Goal: Information Seeking & Learning: Learn about a topic

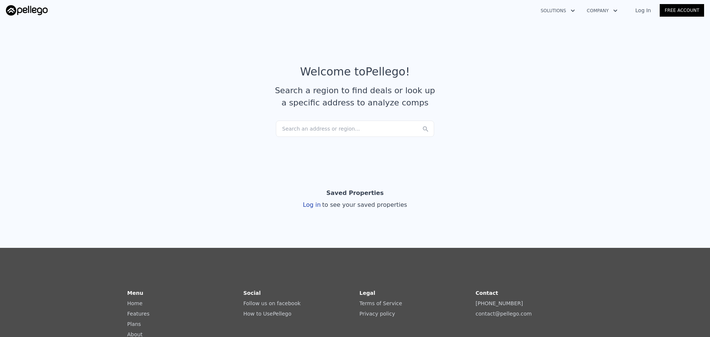
click at [305, 129] on div "Search an address or region..." at bounding box center [355, 129] width 158 height 16
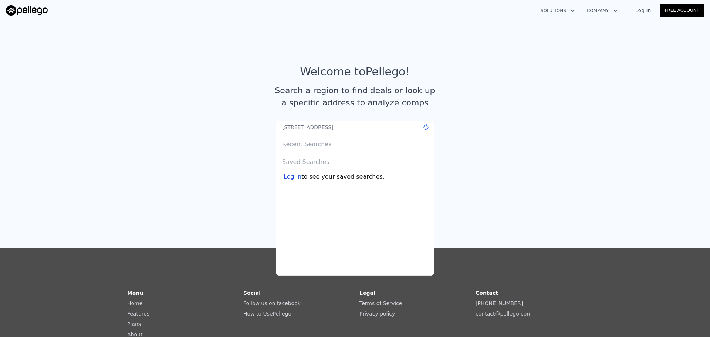
type input "2475 Terraine Ave, Long Beach, CA"
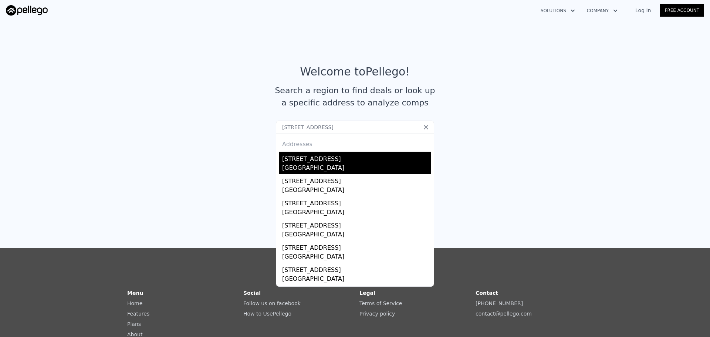
click at [305, 168] on div "Long Beach, CA 90815" at bounding box center [356, 168] width 149 height 10
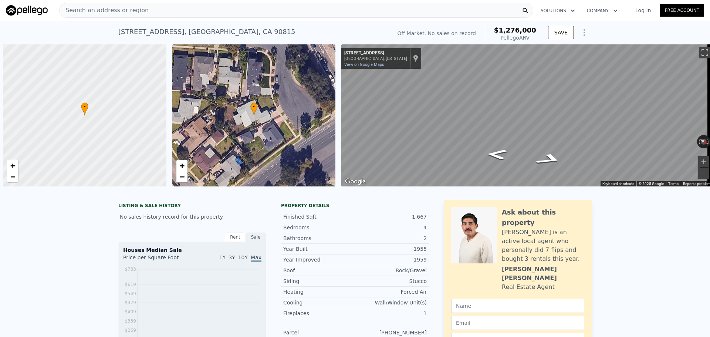
scroll to position [0, 3]
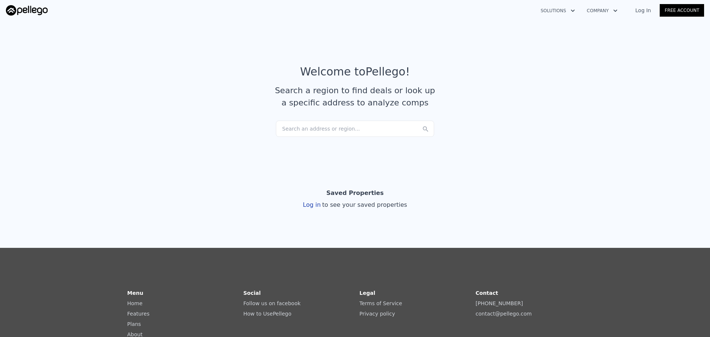
click at [257, 149] on section "Welcome to Pellego ! Search a region to find deals or look up a specific addres…" at bounding box center [355, 90] width 710 height 144
click at [321, 129] on div "Search an address or region..." at bounding box center [355, 129] width 158 height 16
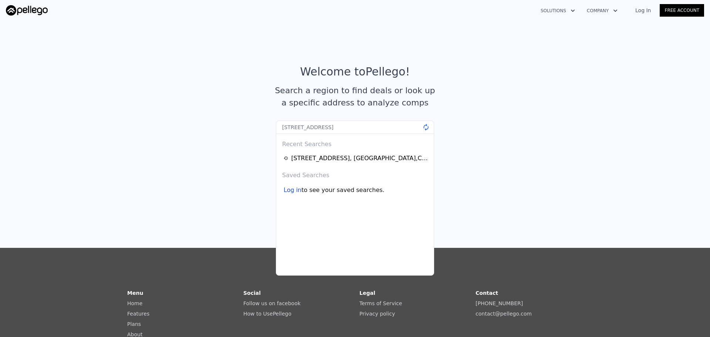
type input "[STREET_ADDRESS]"
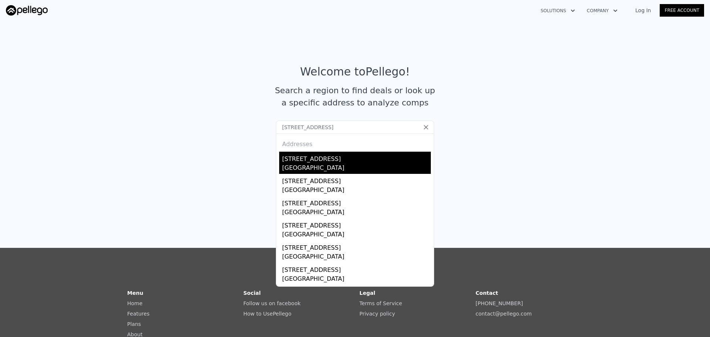
click at [313, 166] on div "[GEOGRAPHIC_DATA]" at bounding box center [356, 168] width 149 height 10
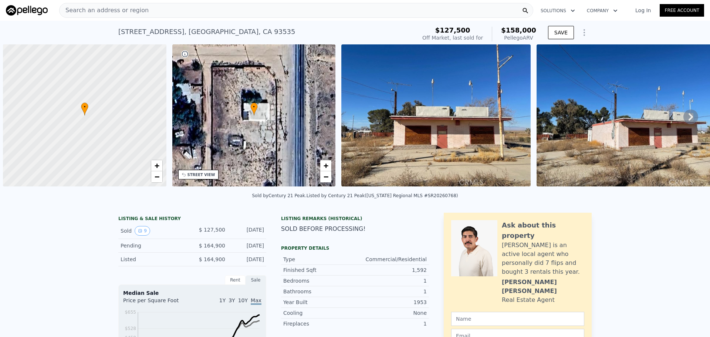
scroll to position [0, 3]
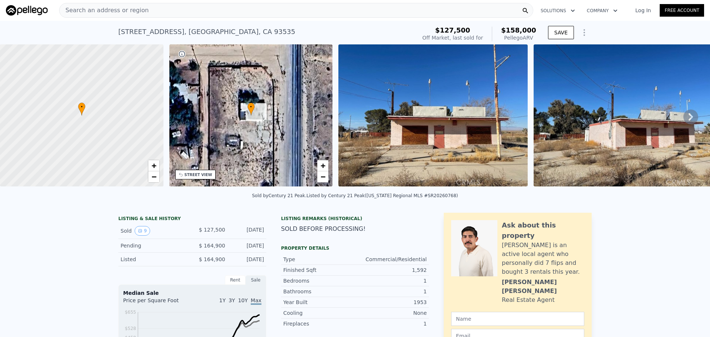
click at [152, 8] on div "Search an address or region" at bounding box center [296, 10] width 474 height 15
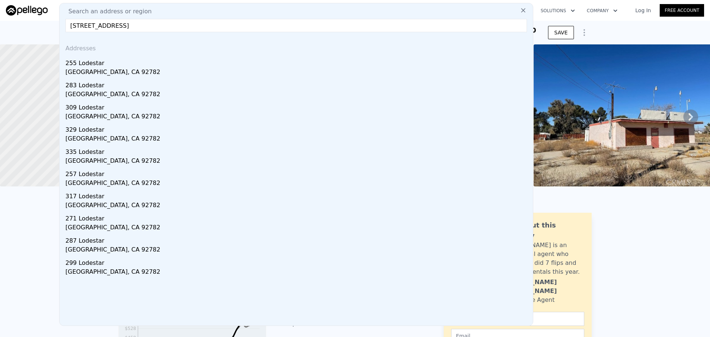
type input "[STREET_ADDRESS]"
drag, startPoint x: 110, startPoint y: 69, endPoint x: 113, endPoint y: 61, distance: 9.0
click at [111, 69] on div "[GEOGRAPHIC_DATA], CA 92782" at bounding box center [297, 73] width 464 height 10
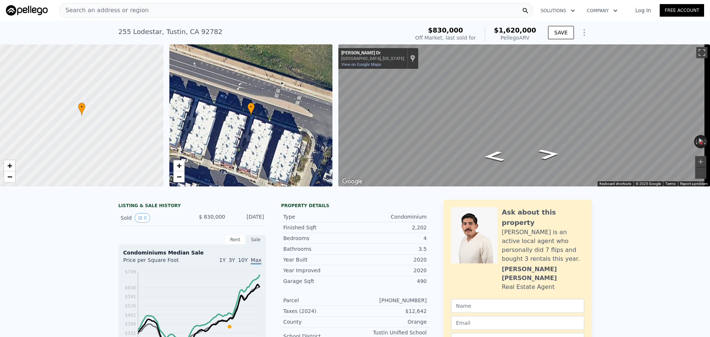
click at [156, 14] on div "Search an address or region" at bounding box center [296, 10] width 474 height 15
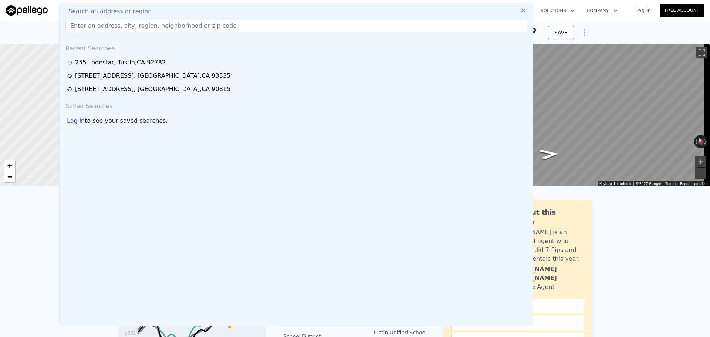
type input "[STREET_ADDRESS]"
drag, startPoint x: 17, startPoint y: 28, endPoint x: 33, endPoint y: 23, distance: 16.6
click at [18, 28] on div "[STREET_ADDRESS] Sold [DATE] for $830k (~ARV $1.620m ) $830,000 Off Market, las…" at bounding box center [355, 33] width 710 height 24
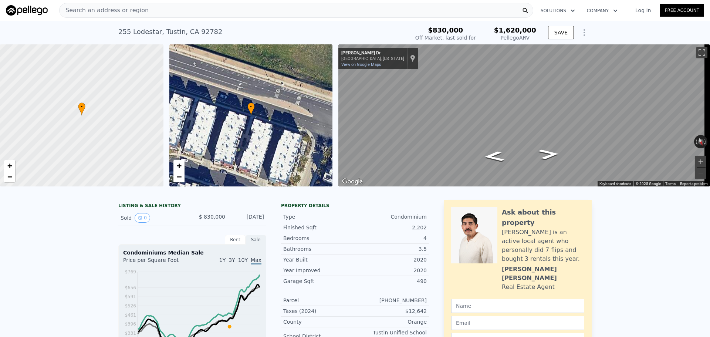
click at [194, 9] on div "Search an address or region" at bounding box center [296, 10] width 474 height 15
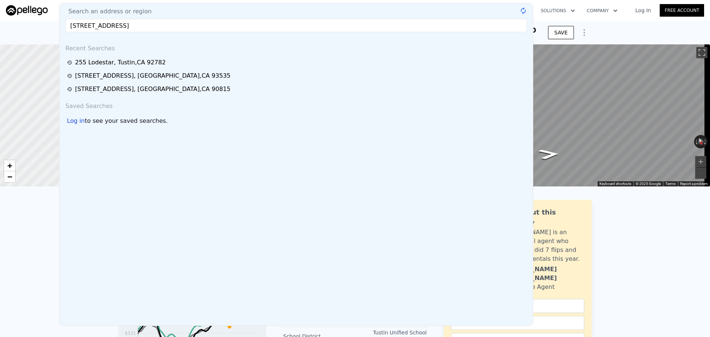
type input "[STREET_ADDRESS]"
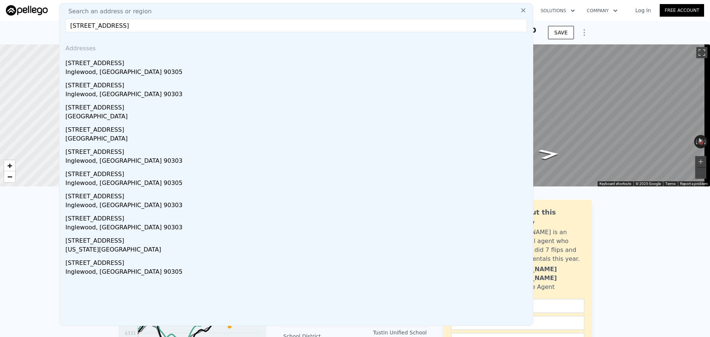
drag, startPoint x: 132, startPoint y: 63, endPoint x: 136, endPoint y: 0, distance: 63.0
click at [132, 63] on div "[STREET_ADDRESS]" at bounding box center [297, 62] width 464 height 12
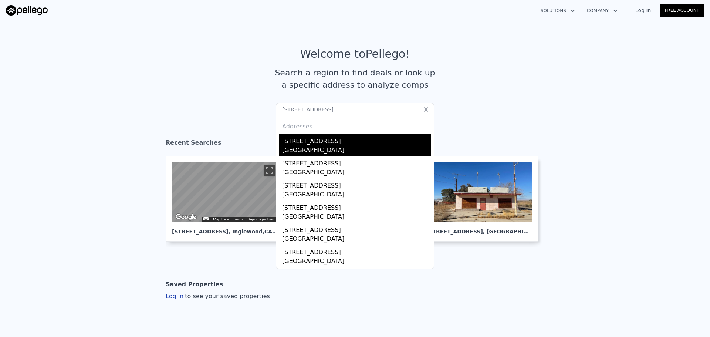
click at [313, 146] on div "[GEOGRAPHIC_DATA]" at bounding box center [356, 151] width 149 height 10
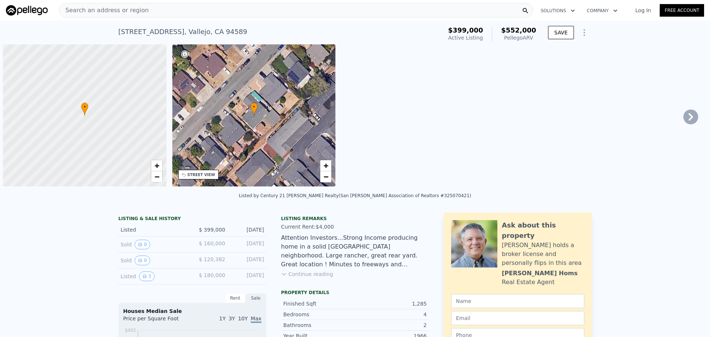
scroll to position [0, 3]
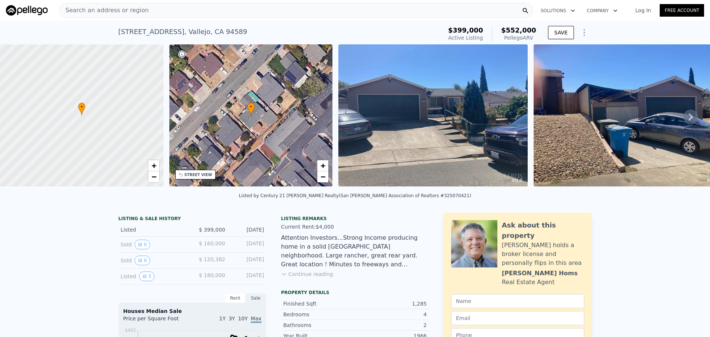
click at [194, 9] on div "Search an address or region" at bounding box center [296, 10] width 474 height 15
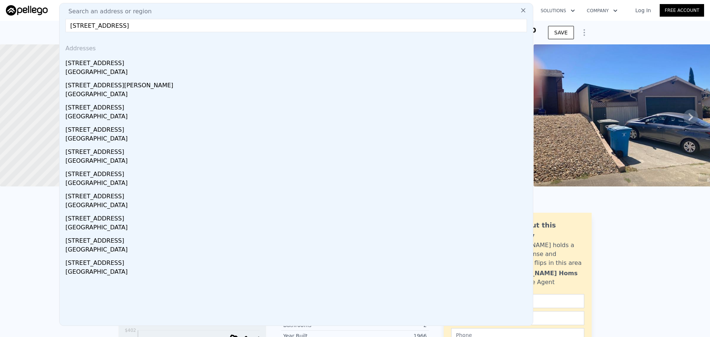
paste input ", Los Angeles, CA 90056"
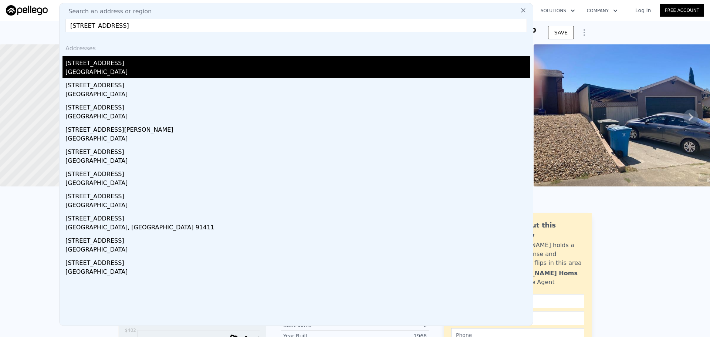
type input "5611 Bedford Ave, Los Angeles, CA 90056"
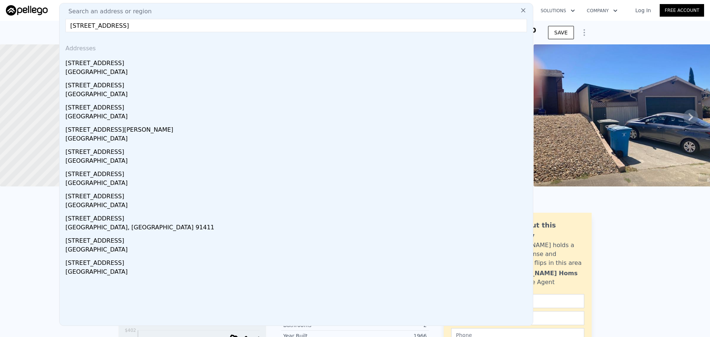
click at [139, 69] on div "Ladera Heights, CA 90056" at bounding box center [297, 73] width 464 height 10
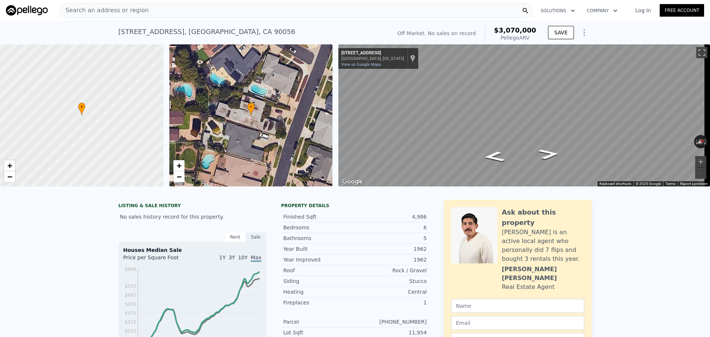
click at [174, 11] on div "Search an address or region" at bounding box center [296, 10] width 474 height 15
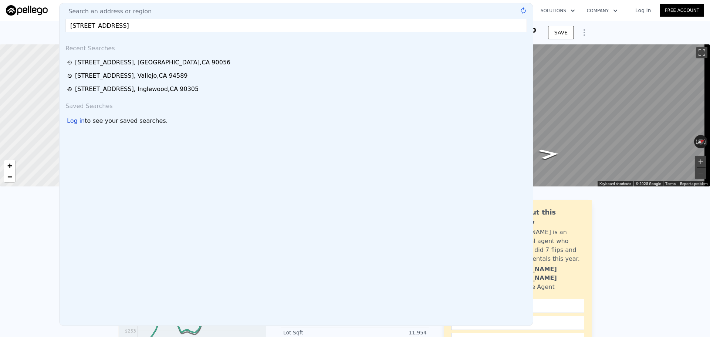
type input "211 N Fillmore Avenue, Rialto, CA 92376"
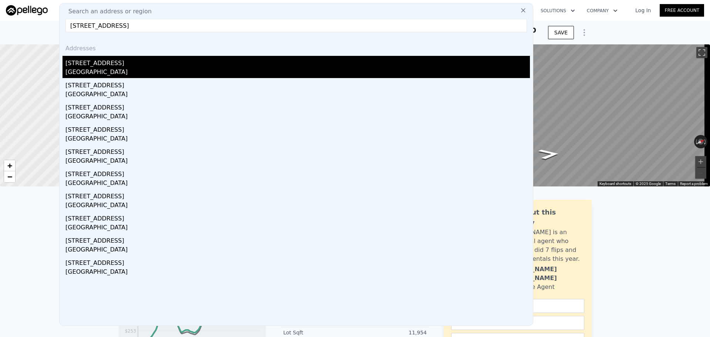
click at [116, 62] on div "211 N Fillmore Ave" at bounding box center [297, 62] width 464 height 12
